Goal: Task Accomplishment & Management: Manage account settings

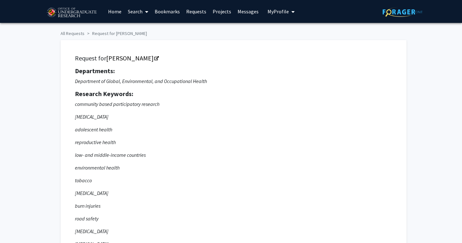
click at [250, 12] on link "Messages" at bounding box center [247, 11] width 27 height 22
click at [192, 9] on link "Requests" at bounding box center [196, 11] width 26 height 22
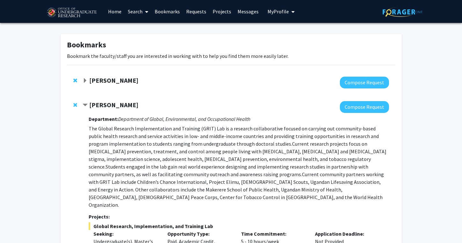
click at [280, 9] on span "My Profile" at bounding box center [277, 11] width 21 height 6
click at [242, 13] on link "Messages" at bounding box center [247, 11] width 27 height 22
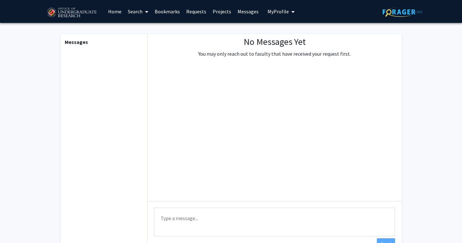
click at [222, 16] on link "Projects" at bounding box center [221, 11] width 25 height 22
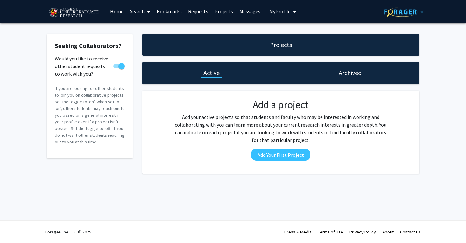
click at [347, 82] on div "Archived" at bounding box center [350, 73] width 139 height 22
click at [347, 81] on div "Archived" at bounding box center [350, 73] width 139 height 22
click at [346, 73] on h1 "Archived" at bounding box center [350, 72] width 23 height 9
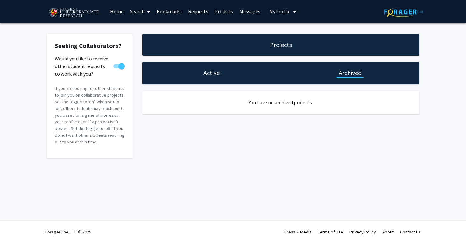
click at [213, 72] on h1 "Active" at bounding box center [212, 72] width 16 height 9
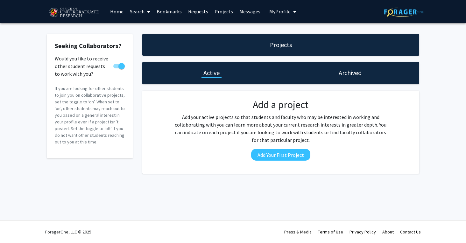
click at [223, 11] on link "Projects" at bounding box center [224, 11] width 25 height 22
click at [196, 8] on link "Requests" at bounding box center [198, 11] width 26 height 22
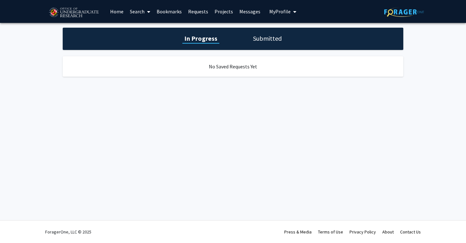
click at [263, 38] on h1 "Submitted" at bounding box center [267, 38] width 32 height 9
click at [193, 11] on link "Requests" at bounding box center [198, 11] width 26 height 22
click at [168, 8] on link "Bookmarks" at bounding box center [170, 11] width 32 height 22
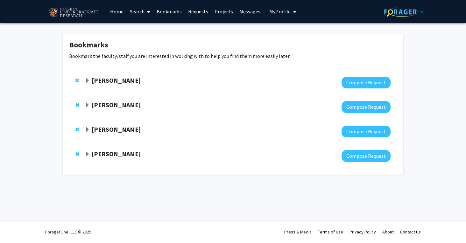
click at [119, 10] on link "Home" at bounding box center [117, 11] width 20 height 22
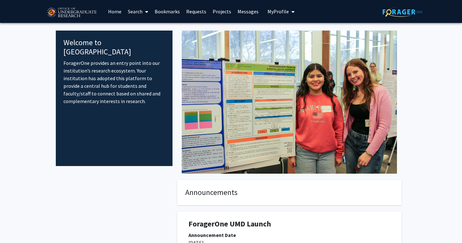
click at [279, 9] on span "My Profile" at bounding box center [277, 11] width 21 height 6
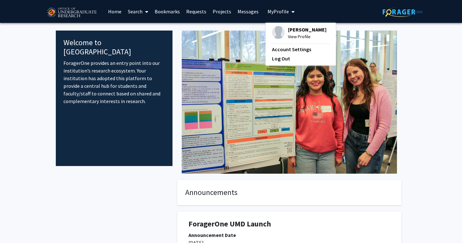
click at [305, 31] on span "[PERSON_NAME]" at bounding box center [307, 29] width 39 height 7
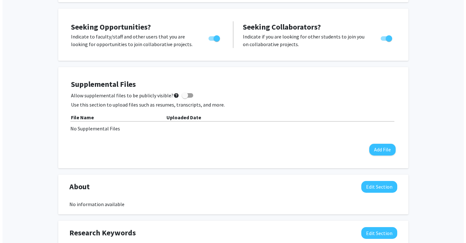
scroll to position [112, 0]
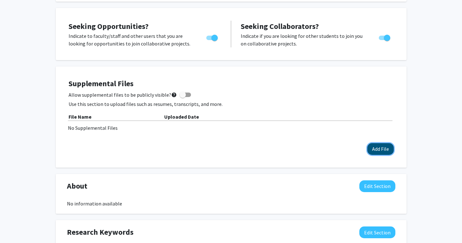
click at [374, 145] on button "Add File" at bounding box center [380, 149] width 26 height 12
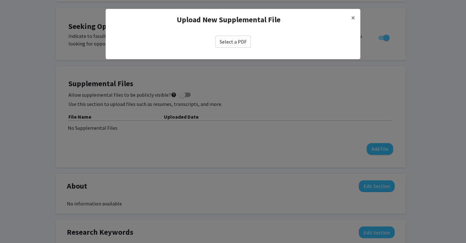
click at [238, 45] on label "Select a PDF" at bounding box center [233, 42] width 35 height 12
click at [0, 0] on input "Select a PDF" at bounding box center [0, 0] width 0 height 0
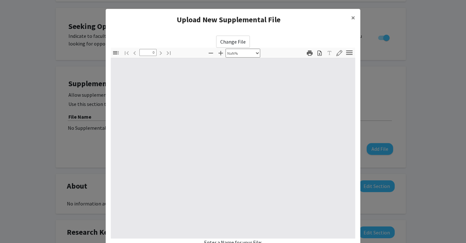
select select "auto"
type input "1"
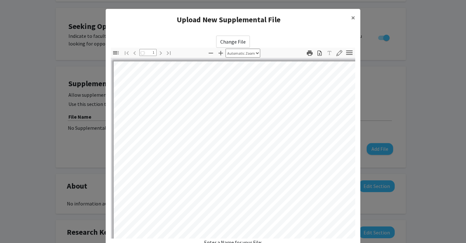
select select "auto"
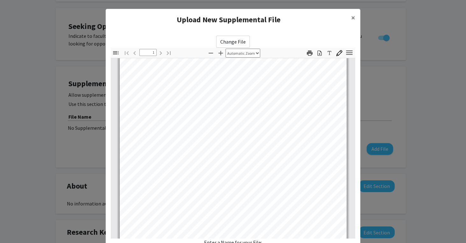
scroll to position [119, 0]
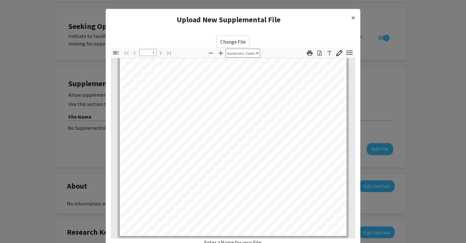
click at [234, 43] on label "Change File" at bounding box center [233, 42] width 34 height 12
click at [0, 0] on input "Change File" at bounding box center [0, 0] width 0 height 0
click at [349, 16] on button "×" at bounding box center [353, 18] width 14 height 18
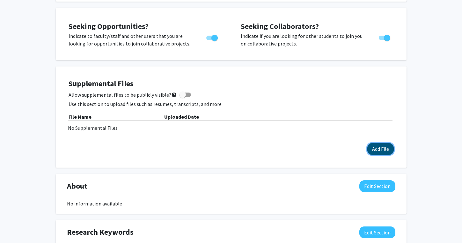
click at [390, 153] on button "Add File" at bounding box center [380, 149] width 26 height 12
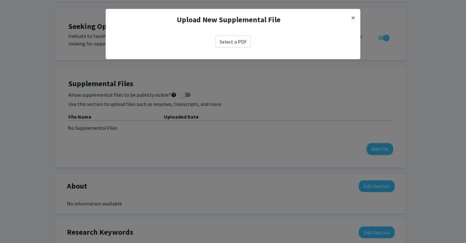
click at [240, 45] on label "Select a PDF" at bounding box center [233, 42] width 35 height 12
click at [0, 0] on input "Select a PDF" at bounding box center [0, 0] width 0 height 0
select select "custom"
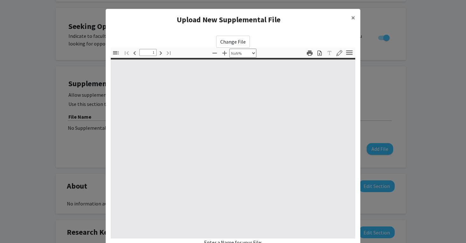
type input "0"
select select "custom"
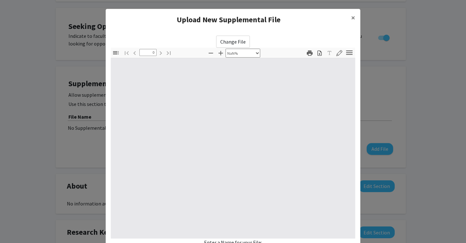
type input "1"
select select "auto"
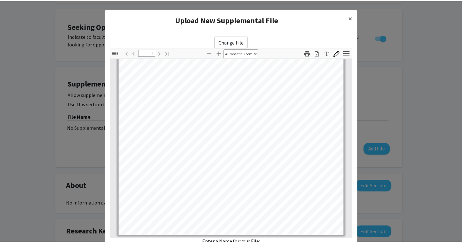
scroll to position [58, 0]
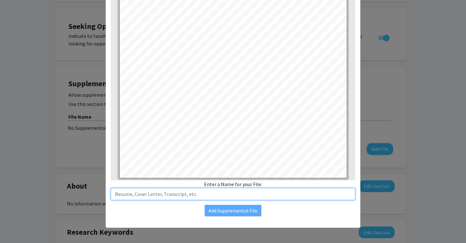
click at [192, 196] on input "text" at bounding box center [233, 194] width 245 height 12
type input "Resume"
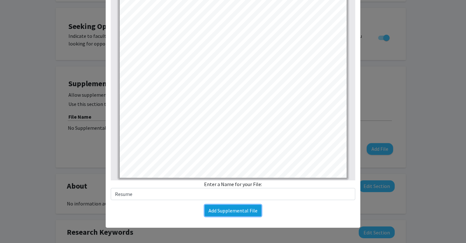
click at [237, 212] on button "Add Supplemental File" at bounding box center [233, 210] width 57 height 11
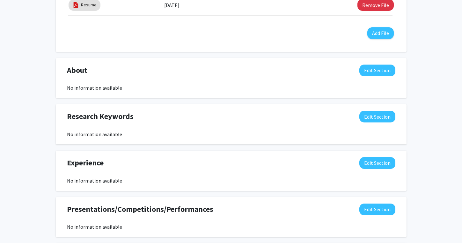
scroll to position [264, 0]
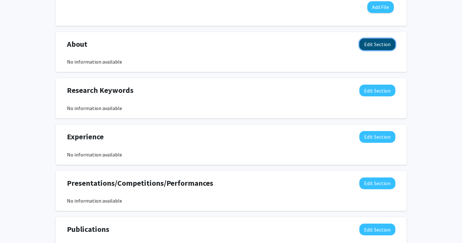
click at [388, 41] on button "Edit Section" at bounding box center [377, 45] width 36 height 12
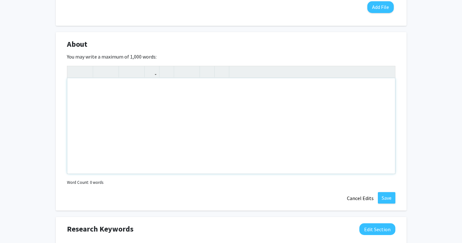
click at [172, 138] on div "Note to users with screen readers: Please deactivate our accessibility plugin f…" at bounding box center [231, 126] width 328 height 96
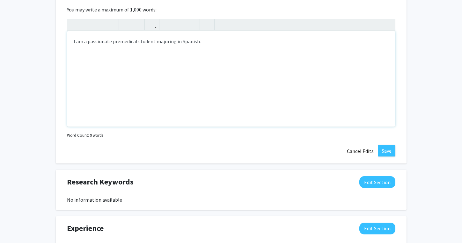
scroll to position [312, 0]
click at [198, 41] on div "I am a passionate premedical student majoring in Spanish. In preparation for my…" at bounding box center [231, 79] width 328 height 96
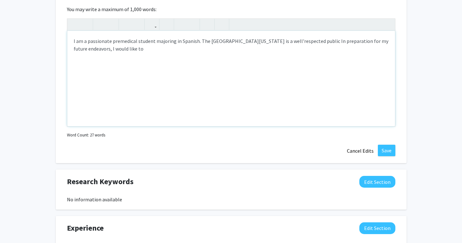
click at [145, 54] on div "I am a passionate premedical student majoring in Spanish. The University of Mar…" at bounding box center [231, 79] width 328 height 96
click at [310, 40] on div "I am a passionate premedical student majoring in Spanish. The University of Mar…" at bounding box center [231, 79] width 328 height 96
click at [190, 50] on div "I am a passionate premedical student majoring in Spanish. The University of Mar…" at bounding box center [231, 79] width 328 height 96
type textarea "I am a passionate premedical student majoring in Spanish. The University of Mar…"
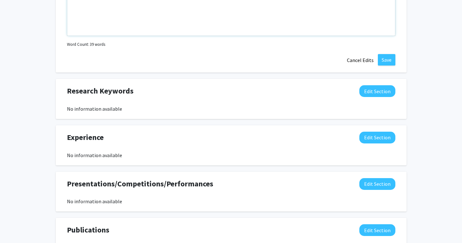
scroll to position [406, 0]
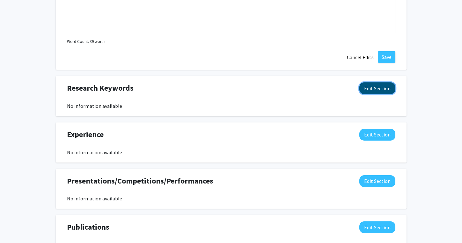
click at [370, 88] on button "Edit Section" at bounding box center [377, 89] width 36 height 12
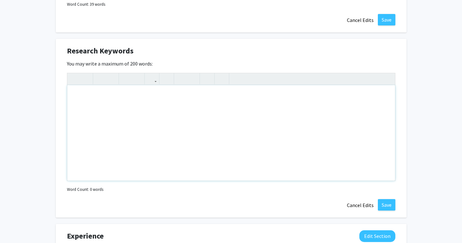
scroll to position [445, 0]
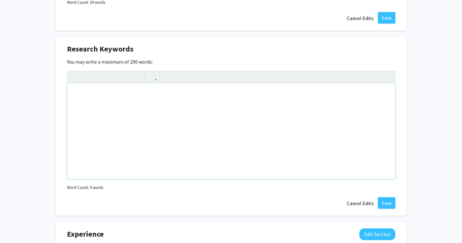
click at [242, 153] on div "Note to users with screen readers: Please deactivate our accessibility plugin f…" at bounding box center [231, 131] width 328 height 96
type textarea "<p>Bilingualism</p><p>Medicine</p><p>Health</p><p>Spanish</p><p><br></p>"
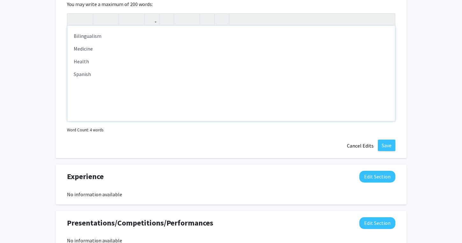
scroll to position [503, 0]
click at [383, 146] on button "Save" at bounding box center [387, 145] width 18 height 11
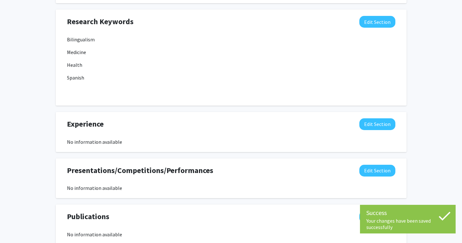
scroll to position [472, 0]
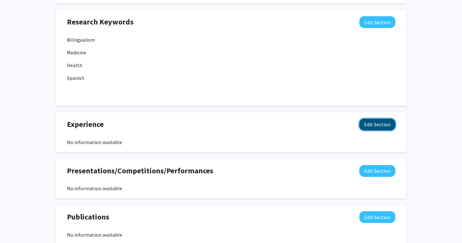
click at [376, 128] on button "Edit Section" at bounding box center [377, 125] width 36 height 12
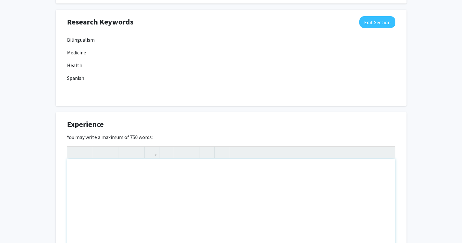
click at [256, 182] on div "Note to users with screen readers: Please deactivate our accessibility plugin f…" at bounding box center [231, 207] width 328 height 96
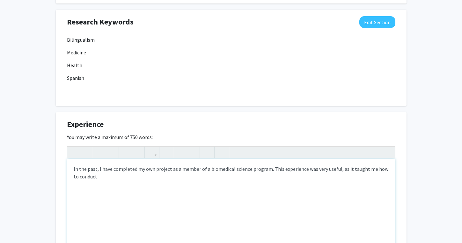
click at [385, 169] on div "In the past, I have completed my own project as a member of a biomedical scienc…" at bounding box center [231, 207] width 328 height 96
click at [224, 175] on div "In the past, I have completed my own project as a member of a biomedical scienc…" at bounding box center [231, 207] width 328 height 96
click at [101, 177] on div "In the past, I have completed my own project as a member of a biomedical scienc…" at bounding box center [231, 207] width 328 height 96
click at [179, 183] on div "In the past, I have completed my own project as a member of a biomedical scienc…" at bounding box center [231, 207] width 328 height 96
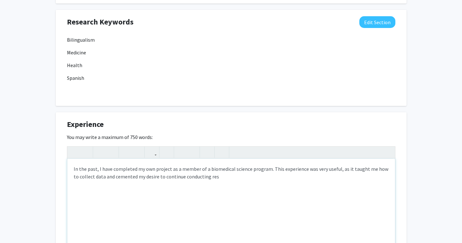
type textarea "In the past, I have completed my own project as a member of a biomedical scienc…"
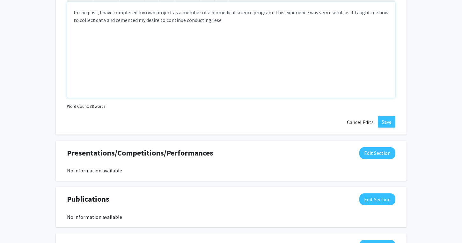
click at [249, 12] on div "In the past, I have completed my own project as a member of a biomedical scienc…" at bounding box center [231, 50] width 328 height 96
click at [226, 19] on div "In the past, I have completed my own project as a member of a biomedical scienc…" at bounding box center [231, 50] width 328 height 96
type textarea "In the past, I have completed my own project as a member of a biomedical scienc…"
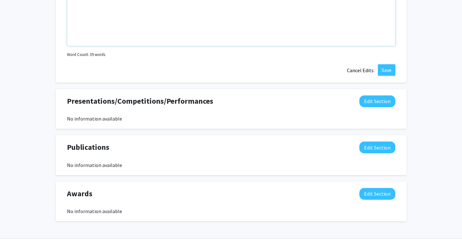
scroll to position [681, 0]
click at [385, 97] on button "Edit Section" at bounding box center [377, 101] width 36 height 12
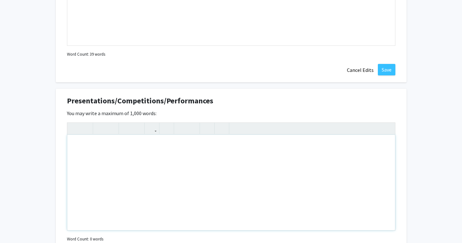
click at [221, 175] on div "Note to users with screen readers: Please deactivate our accessibility plugin f…" at bounding box center [231, 183] width 328 height 96
click at [255, 157] on div "After completing the research, I created a" at bounding box center [231, 183] width 328 height 96
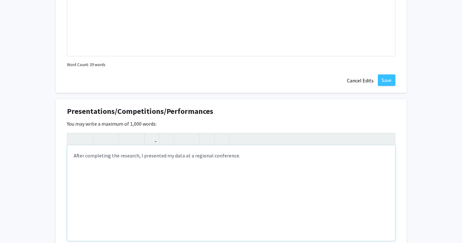
scroll to position [670, 0]
click at [143, 156] on div "After completing the research, I presented my data at a regional conference." at bounding box center [231, 194] width 328 height 96
click at [139, 157] on div "After completing the research, I presented my data at a regional conference." at bounding box center [231, 194] width 328 height 96
type textarea "After completing the research, I presented my data at a regional conference."
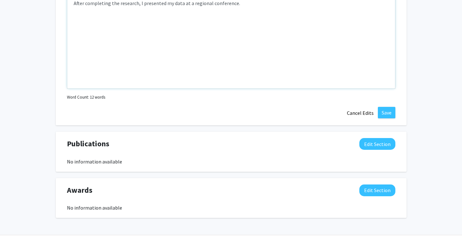
scroll to position [822, 0]
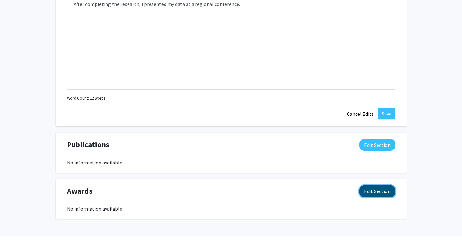
click at [372, 193] on button "Edit Section" at bounding box center [377, 192] width 36 height 12
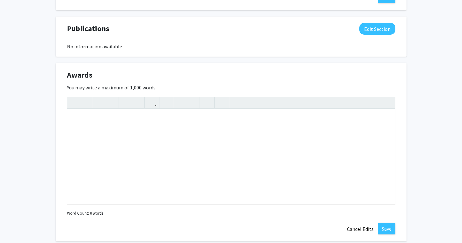
scroll to position [976, 0]
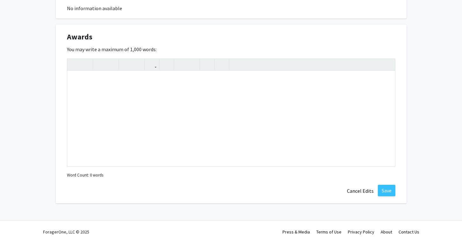
click at [295, 209] on div at bounding box center [231, 207] width 350 height 6
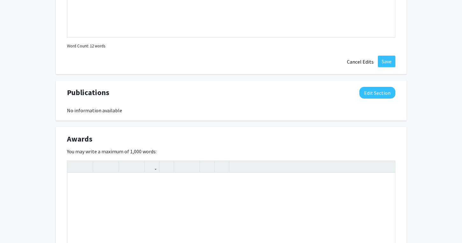
scroll to position [871, 0]
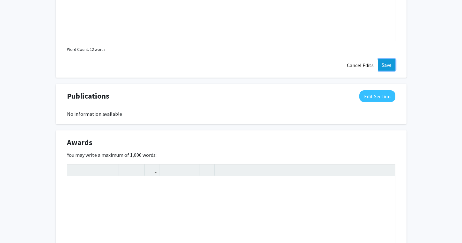
click at [390, 62] on button "Save" at bounding box center [387, 64] width 18 height 11
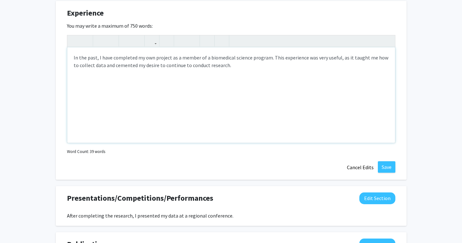
scroll to position [583, 0]
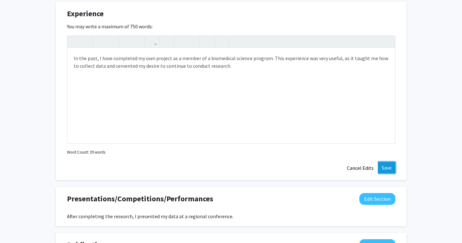
click at [387, 169] on button "Save" at bounding box center [387, 167] width 18 height 11
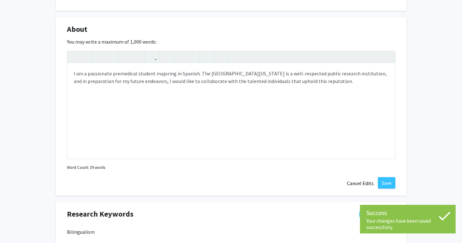
scroll to position [274, 0]
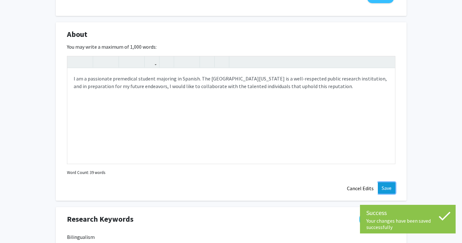
click at [384, 190] on button "Save" at bounding box center [387, 188] width 18 height 11
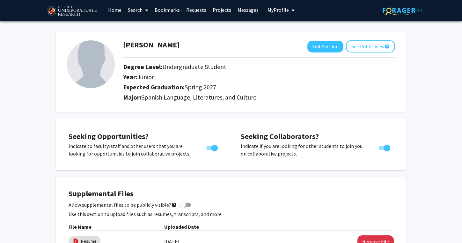
scroll to position [0, 0]
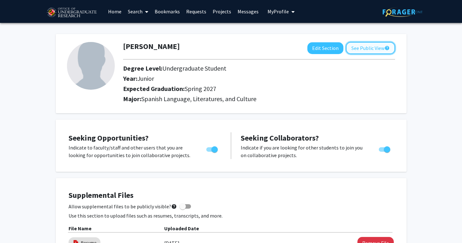
click at [370, 50] on button "See Public View help" at bounding box center [370, 48] width 49 height 12
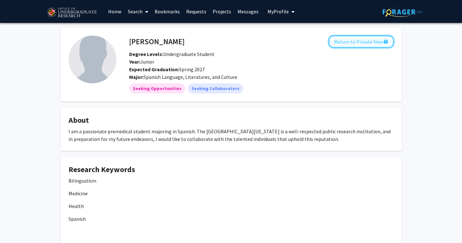
click at [356, 43] on button "Return to Private View help" at bounding box center [360, 42] width 65 height 12
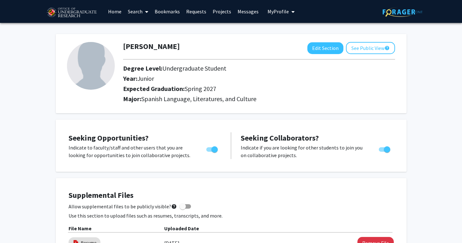
click at [135, 11] on link "Search" at bounding box center [138, 11] width 27 height 22
click at [137, 39] on span "Students" at bounding box center [144, 42] width 39 height 13
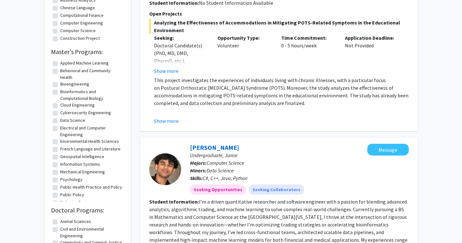
scroll to position [359, 0]
click at [172, 123] on button "Show more" at bounding box center [166, 121] width 25 height 8
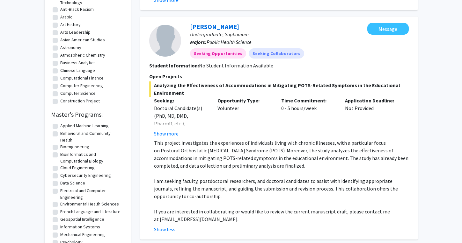
scroll to position [0, 0]
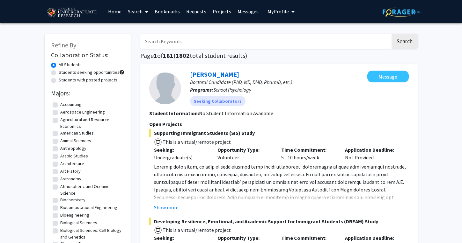
click at [271, 15] on button "My Profile" at bounding box center [280, 11] width 31 height 23
click at [281, 31] on div "Cordellia Maxam View Profile" at bounding box center [299, 33] width 54 height 14
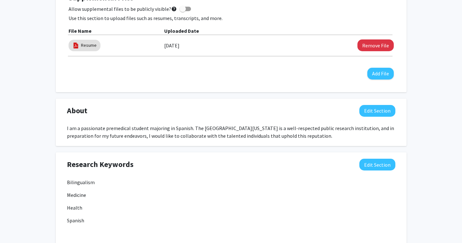
scroll to position [199, 0]
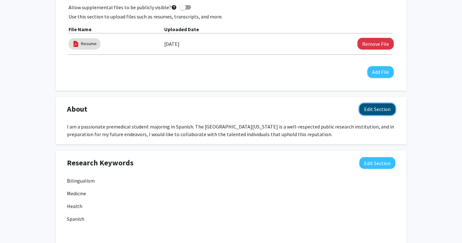
click at [382, 109] on button "Edit Section" at bounding box center [377, 110] width 36 height 12
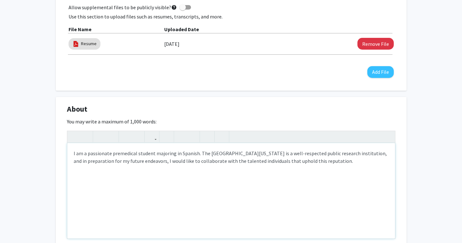
click at [339, 161] on div "I am a passionate premedical student majoring in Spanish. The University of Mar…" at bounding box center [231, 191] width 328 height 96
click at [228, 169] on div "I am a passionate premedical student majoring in Spanish. The University of Mar…" at bounding box center [231, 191] width 328 height 96
click at [290, 172] on div "I am a passionate premedical student majoring in Spanish. The University of Mar…" at bounding box center [231, 191] width 328 height 96
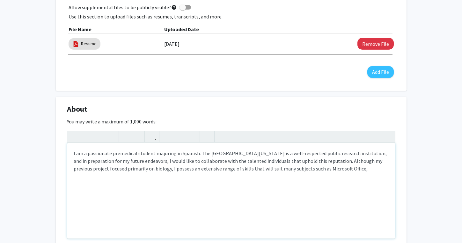
click at [306, 169] on div "I am a passionate premedical student majoring in Spanish. The University of Mar…" at bounding box center [231, 191] width 328 height 96
click at [388, 170] on div "I am a passionate premedical student majoring in Spanish. The University of Mar…" at bounding box center [231, 191] width 328 height 96
click at [331, 176] on div "I am a passionate premedical student majoring in Spanish. The University of Mar…" at bounding box center [231, 191] width 328 height 96
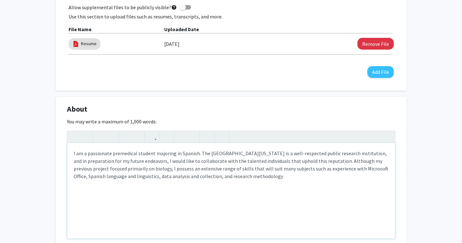
type textarea "I am a passionate premedical student majoring in Spanish. The University of Mar…"
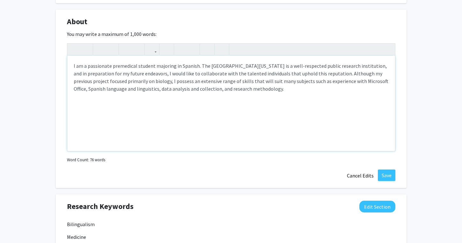
scroll to position [287, 0]
click at [393, 175] on button "Save" at bounding box center [387, 174] width 18 height 11
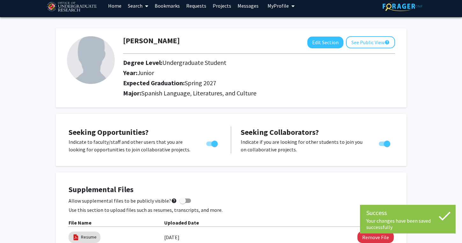
scroll to position [0, 0]
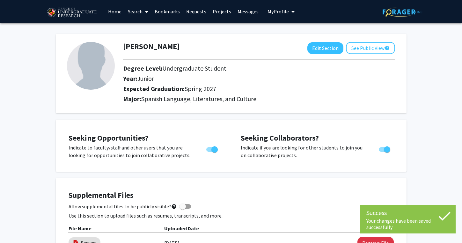
click at [195, 11] on link "Requests" at bounding box center [196, 11] width 26 height 22
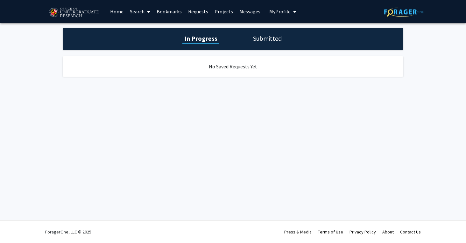
click at [198, 9] on link "Requests" at bounding box center [198, 11] width 26 height 22
click at [169, 12] on link "Bookmarks" at bounding box center [170, 11] width 32 height 22
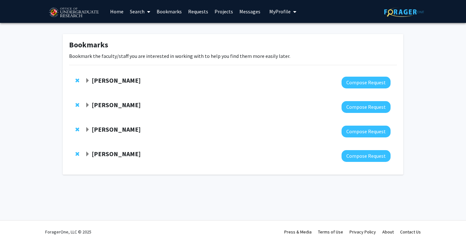
click at [125, 77] on strong "Yasmeen Faroqi-Shah" at bounding box center [116, 80] width 49 height 8
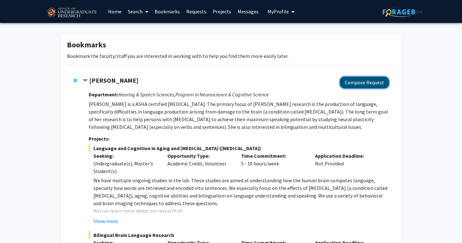
click at [373, 83] on button "Compose Request" at bounding box center [364, 83] width 49 height 12
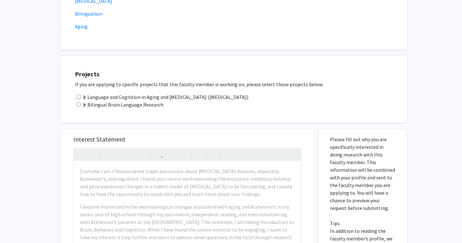
scroll to position [170, 0]
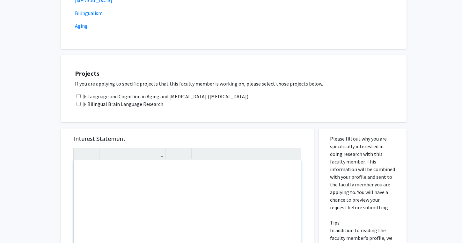
click at [154, 202] on div "Note to users with screen readers: Please press Alt+0 or Option+0 to deactivate…" at bounding box center [187, 234] width 227 height 146
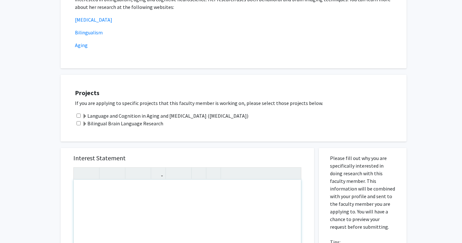
scroll to position [150, 0]
paste div "Note to users with screen readers: Please press Alt+0 or Option+0 to deactivate…"
type textarea "<p>I am a premedical student majoring in Spanish, and I am deeply interested in…"
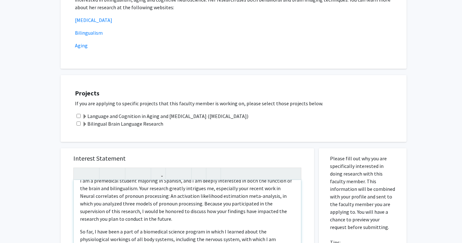
scroll to position [0, 0]
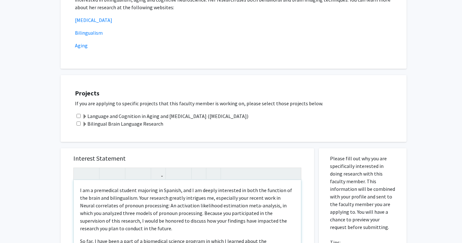
click at [81, 191] on p "I am a premedical student majoring in Spanish, and I am deeply interested in bo…" at bounding box center [187, 210] width 214 height 46
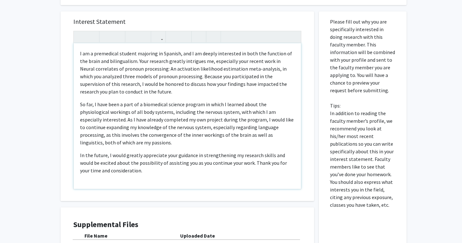
click at [127, 143] on p "So far, I have been a part of a biomedical science program in which I learned a…" at bounding box center [187, 124] width 214 height 46
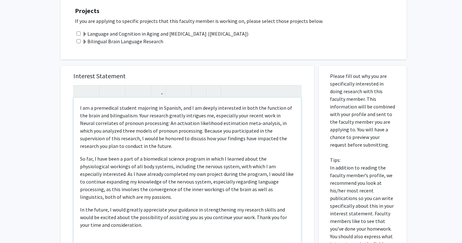
scroll to position [232, 0]
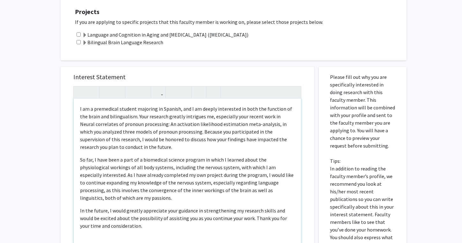
click at [79, 112] on div "I am a premedical student majoring in Spanish, and I am deeply interested in bo…" at bounding box center [187, 172] width 227 height 146
click at [92, 93] on icon "button" at bounding box center [91, 92] width 5 height 11
type textarea "<p>I am a premedical student majoring in Spanish, and I am deeply interested in…"
click at [92, 93] on icon "button" at bounding box center [91, 92] width 5 height 11
click at [77, 93] on button "button" at bounding box center [80, 92] width 11 height 11
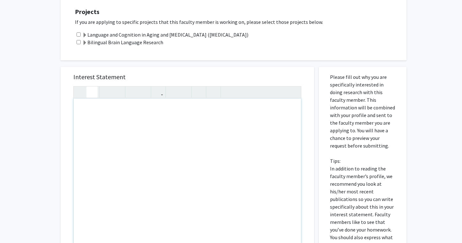
type textarea "<p>I am a premedical student majoring in Spanish, and I am deeply interested in…"
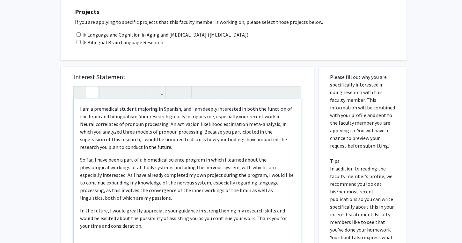
click at [90, 92] on icon "button" at bounding box center [91, 92] width 5 height 11
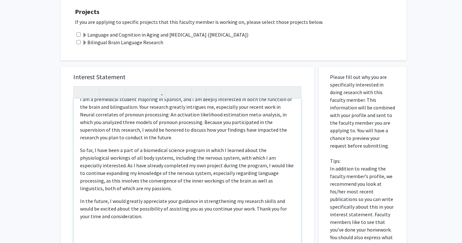
scroll to position [0, 0]
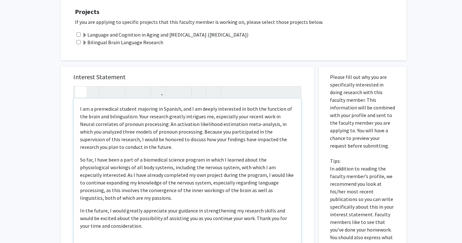
click at [80, 89] on icon "button" at bounding box center [80, 92] width 5 height 11
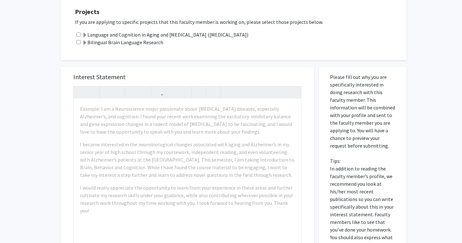
click at [115, 62] on div "Interest Statement Example: I am a Neuroscience major passionate about neurodeg…" at bounding box center [187, 210] width 263 height 299
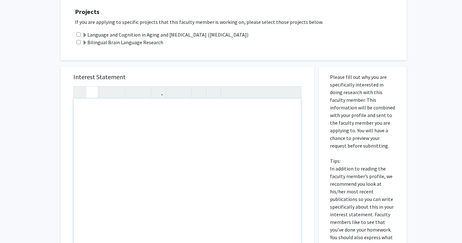
click at [89, 91] on icon "button" at bounding box center [91, 92] width 5 height 11
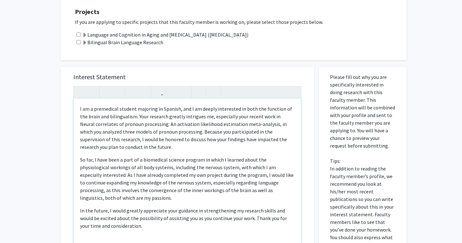
click at [132, 175] on p "So far, I have been a part of a biomedical science program in which I learned a…" at bounding box center [187, 179] width 214 height 46
click at [257, 175] on p "So far, I have been a part of a biomedical science program in which I learned a…" at bounding box center [187, 179] width 214 height 46
click at [219, 184] on p "So far, I have been a part of a biomedical science program in which I learned a…" at bounding box center [187, 179] width 214 height 46
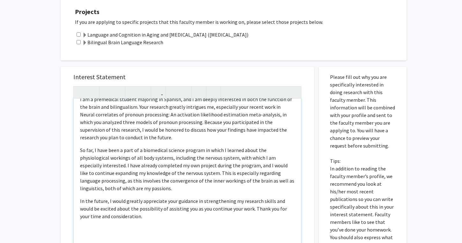
click at [255, 173] on p "So far, I have been a part of a biomedical science program in which I learned a…" at bounding box center [187, 170] width 214 height 46
type textarea "<p>I am a premedical student majoring in Spanish, and I am deeply interested in…"
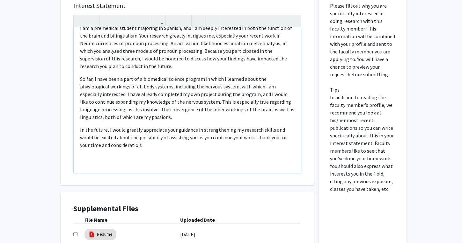
scroll to position [316, 0]
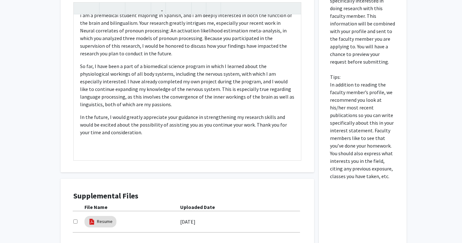
click at [168, 180] on div "Supplemental Files File Name Uploaded Date Resume 09/28/2025" at bounding box center [187, 215] width 253 height 72
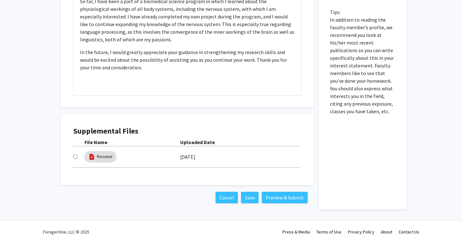
click at [76, 157] on input "checkbox" at bounding box center [75, 157] width 4 height 4
checkbox input "true"
click at [285, 196] on button "Preview & Submit" at bounding box center [285, 197] width 46 height 11
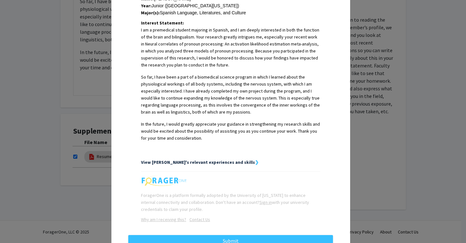
scroll to position [175, 0]
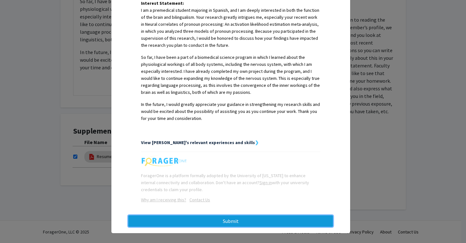
click at [231, 216] on button "Submit" at bounding box center [230, 221] width 205 height 11
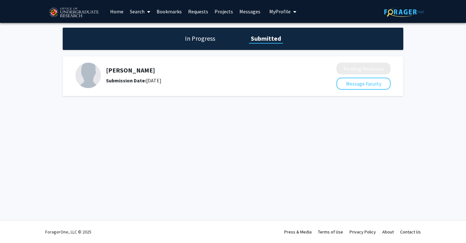
click at [173, 10] on link "Bookmarks" at bounding box center [170, 11] width 32 height 22
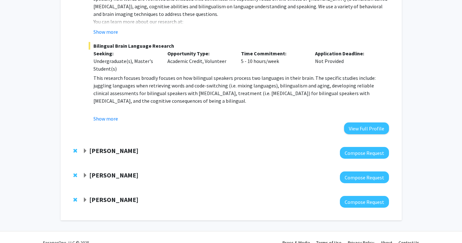
scroll to position [200, 0]
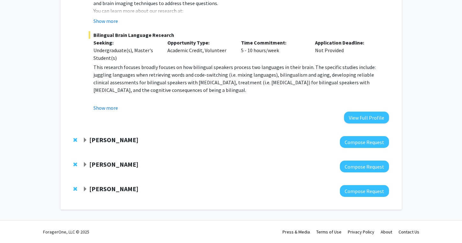
click at [111, 137] on strong "[PERSON_NAME]" at bounding box center [113, 140] width 49 height 8
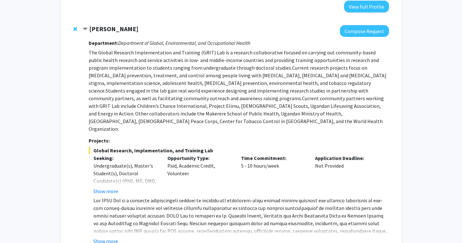
scroll to position [314, 0]
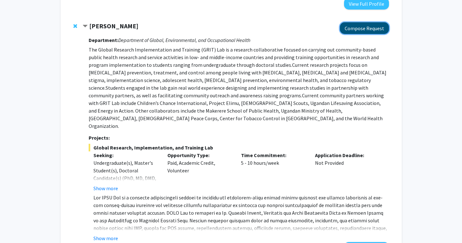
click at [365, 29] on button "Compose Request" at bounding box center [364, 28] width 49 height 12
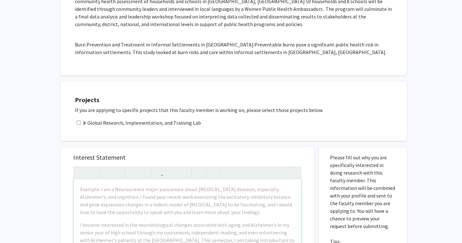
scroll to position [503, 0]
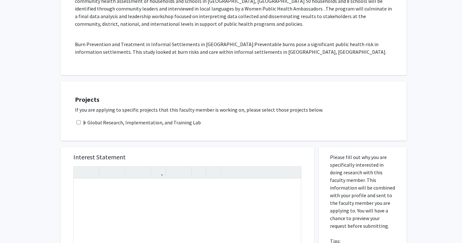
drag, startPoint x: 168, startPoint y: 185, endPoint x: 104, endPoint y: 115, distance: 94.9
click at [104, 115] on div "Projects If you are applying to specific projects that this faculty member is w…" at bounding box center [234, 111] width 346 height 59
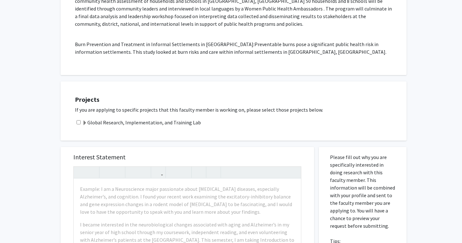
click at [79, 120] on input "checkbox" at bounding box center [78, 122] width 4 height 4
checkbox input "true"
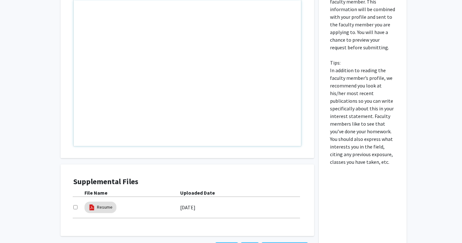
scroll to position [710, 0]
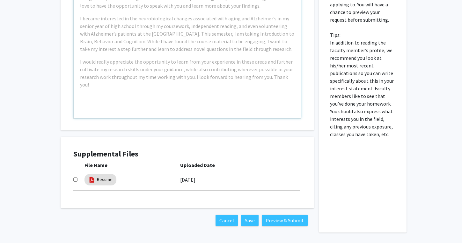
click at [76, 178] on input "checkbox" at bounding box center [75, 180] width 4 height 4
checkbox input "true"
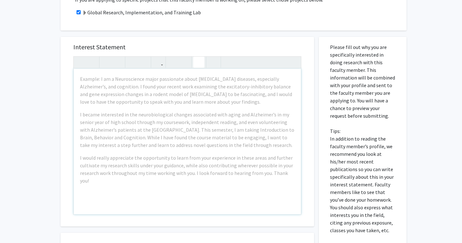
scroll to position [613, 0]
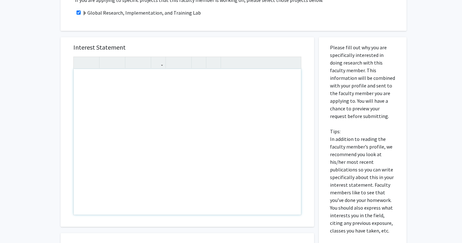
paste div "Note to users with screen readers: Please press Alt+0 or Option+0 to deactivate…"
type textarea "<p>I am a premedical student majoring in Spanish. Because of my devotion to adv…"
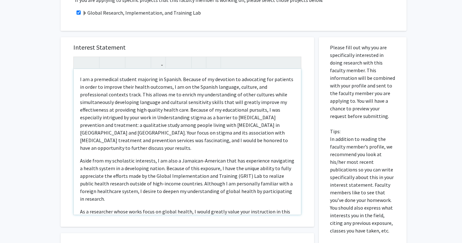
type textarea "<p>I am a premedical student majoring in Spanish. Because of my devotion to adv…"
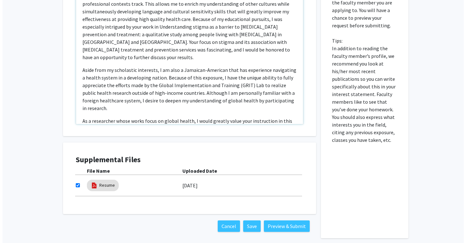
scroll to position [710, 0]
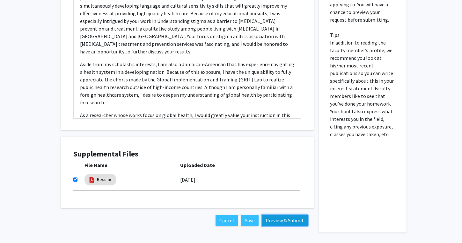
click at [279, 215] on button "Preview & Submit" at bounding box center [285, 220] width 46 height 11
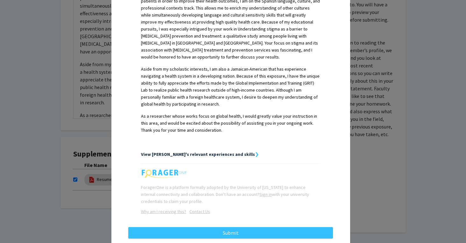
scroll to position [196, 0]
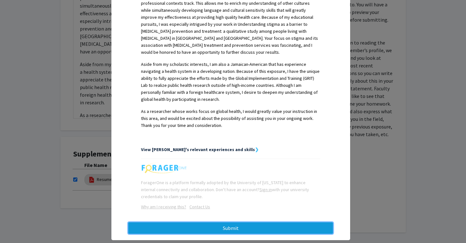
click at [255, 223] on button "Submit" at bounding box center [230, 228] width 205 height 11
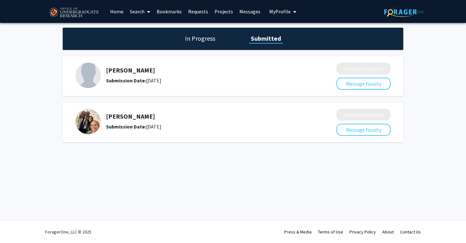
click at [167, 9] on link "Bookmarks" at bounding box center [170, 11] width 32 height 22
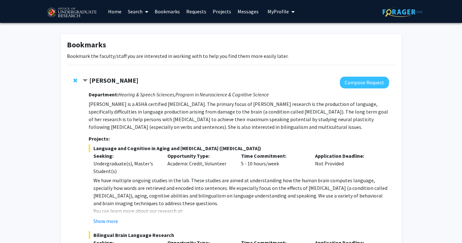
click at [83, 80] on span "Contract Yasmeen Faroqi-Shah Bookmark" at bounding box center [85, 80] width 5 height 5
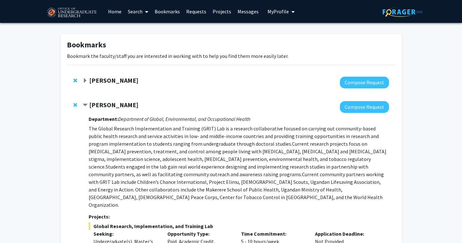
click at [84, 107] on span "Contract Heather Wipfli Bookmark" at bounding box center [85, 105] width 5 height 5
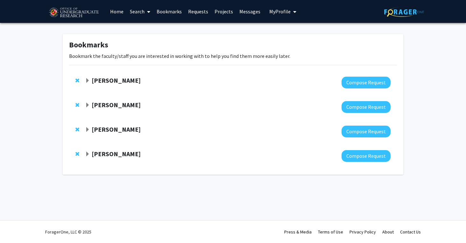
click at [89, 128] on span "Expand Shachar Gazit-Rosenthal Bookmark" at bounding box center [87, 129] width 5 height 5
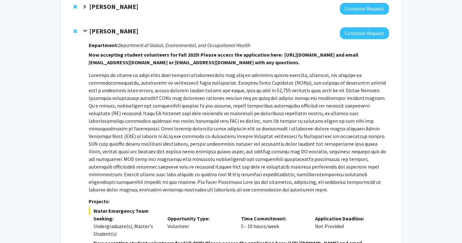
scroll to position [98, 0]
drag, startPoint x: 89, startPoint y: 128, endPoint x: 165, endPoint y: 209, distance: 111.8
click at [165, 209] on div "Department: Department of Global, Environmental, and Occupational Health Now ac…" at bounding box center [239, 170] width 300 height 261
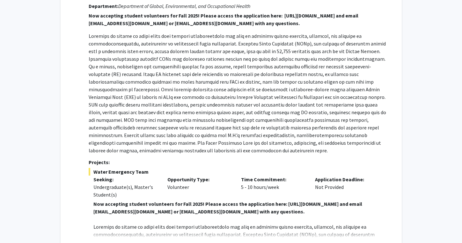
scroll to position [143, 0]
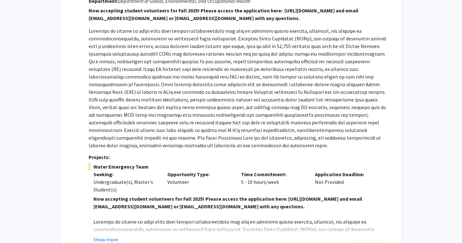
click at [97, 217] on p at bounding box center [240, 215] width 295 height 8
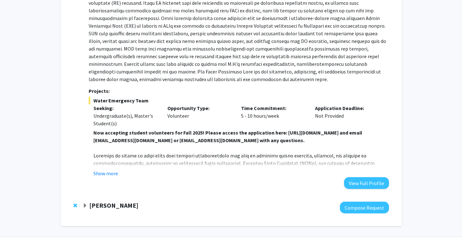
scroll to position [226, 0]
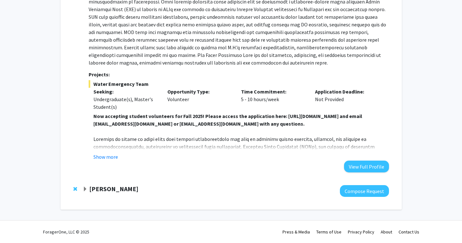
click at [85, 190] on span "Expand Nathaniel Pearl Bookmark" at bounding box center [85, 189] width 5 height 5
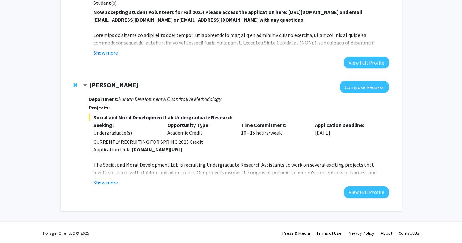
scroll to position [330, 0]
click at [115, 179] on button "Show more" at bounding box center [105, 183] width 25 height 8
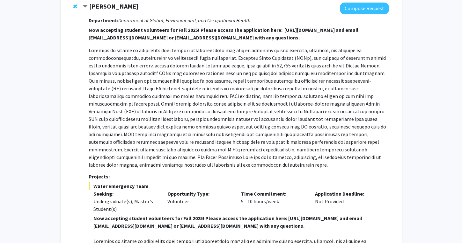
scroll to position [0, 0]
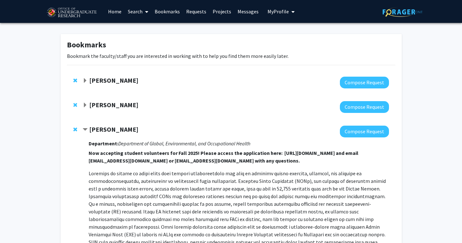
click at [279, 10] on span "My Profile" at bounding box center [277, 11] width 21 height 6
click at [280, 36] on fg-profile-picture at bounding box center [278, 33] width 13 height 14
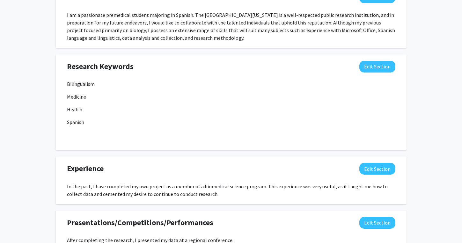
scroll to position [216, 0]
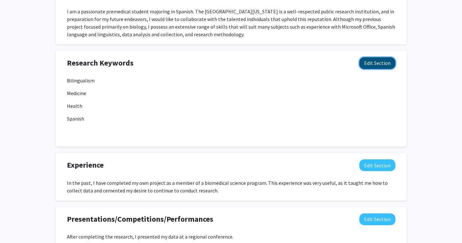
click at [376, 63] on button "Edit Section" at bounding box center [377, 63] width 36 height 12
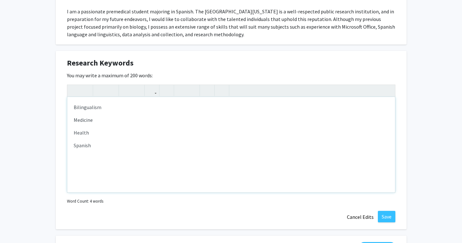
click at [84, 161] on p "Note to users with screen readers: Please deactivate our accessibility plugin f…" at bounding box center [231, 159] width 315 height 8
click at [73, 134] on div "Bilingualism Medicine Health Spanish" at bounding box center [231, 145] width 328 height 96
click at [79, 160] on p "Note to users with screen readers: Please deactivate our accessibility plugin f…" at bounding box center [231, 159] width 315 height 8
type textarea "<p>Bilingualism</p><p>Medicine</p><p>Public Health</p><p>Spanish</p><p>Burn Inj…"
click at [390, 216] on button "Save" at bounding box center [387, 216] width 18 height 11
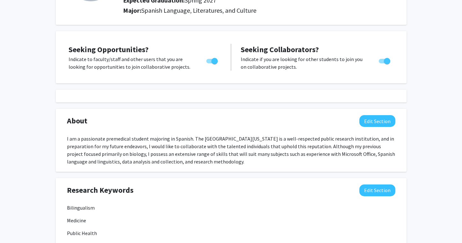
scroll to position [0, 0]
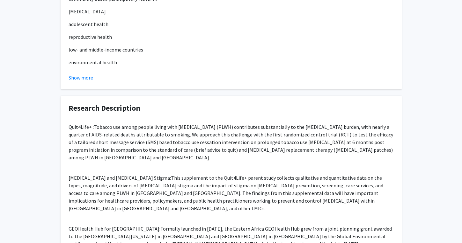
scroll to position [426, 0]
